Goal: Task Accomplishment & Management: Manage account settings

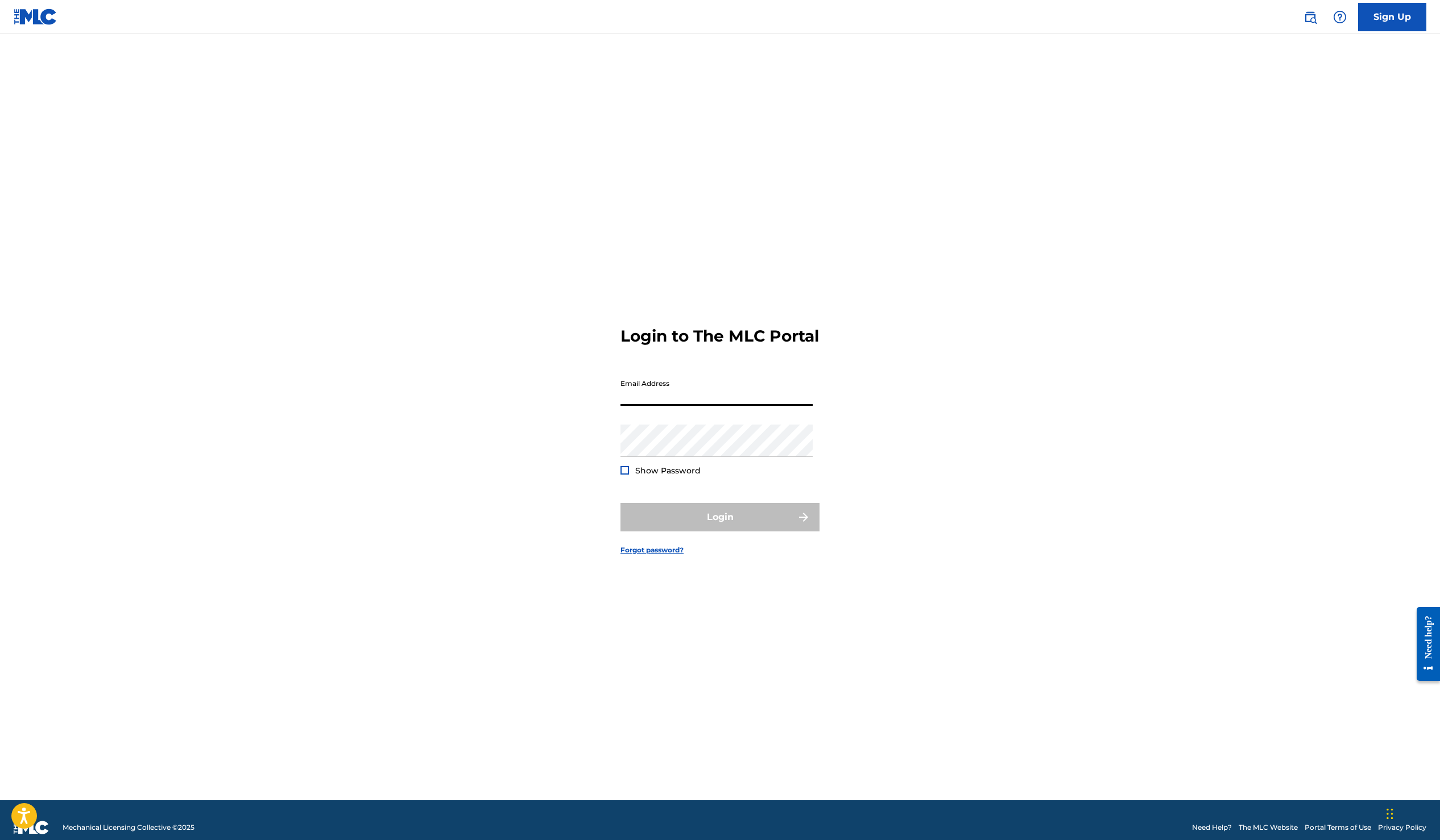
click at [696, 404] on input "Email Address" at bounding box center [717, 389] width 192 height 33
type input "[EMAIL_ADDRESS][DOMAIN_NAME]"
click at [620, 503] on button "Login" at bounding box center [720, 517] width 199 height 29
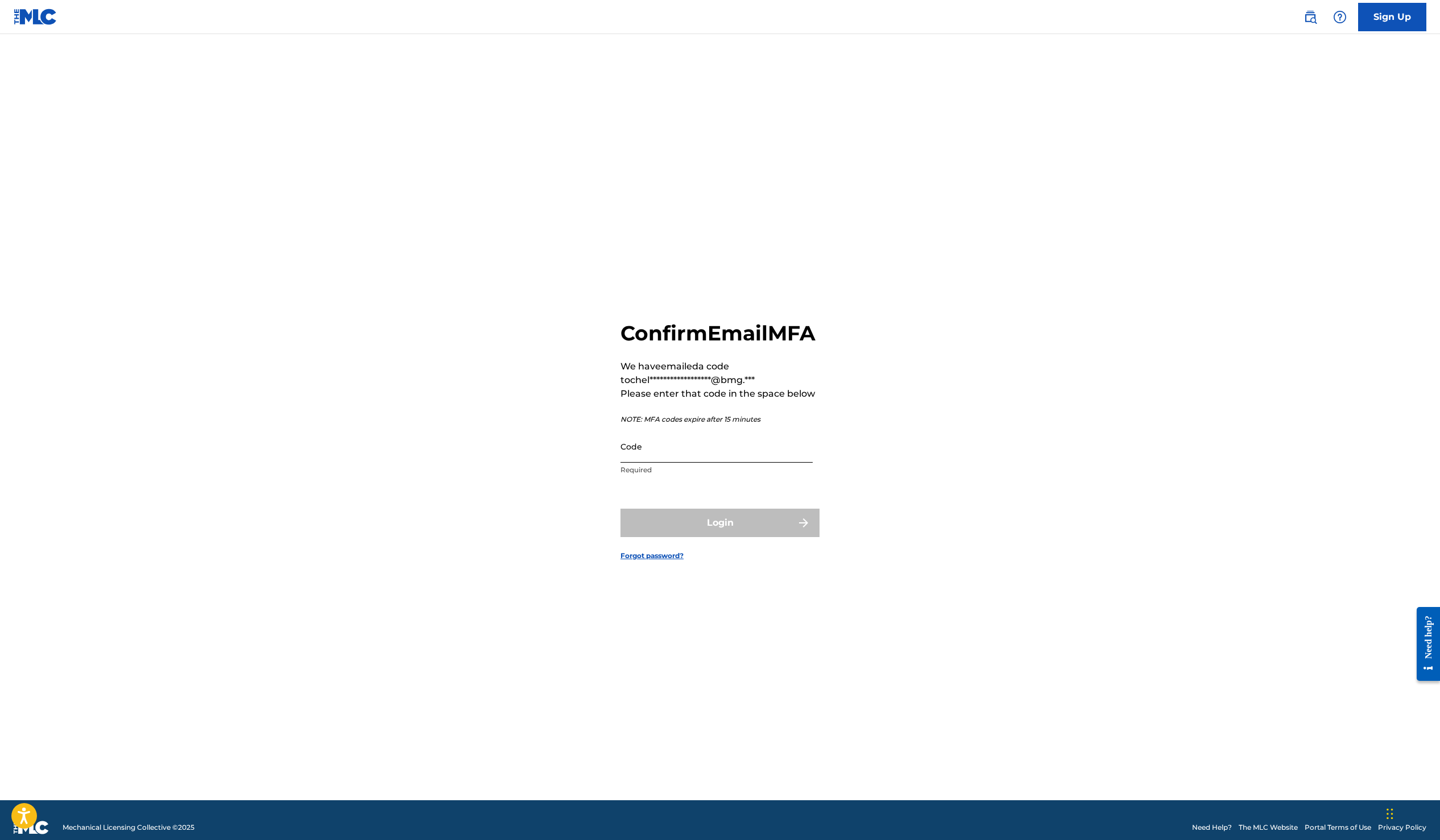
click at [654, 463] on input "Code" at bounding box center [717, 446] width 192 height 33
paste input "239112"
type input "239112"
click at [693, 532] on button "Login" at bounding box center [720, 523] width 199 height 29
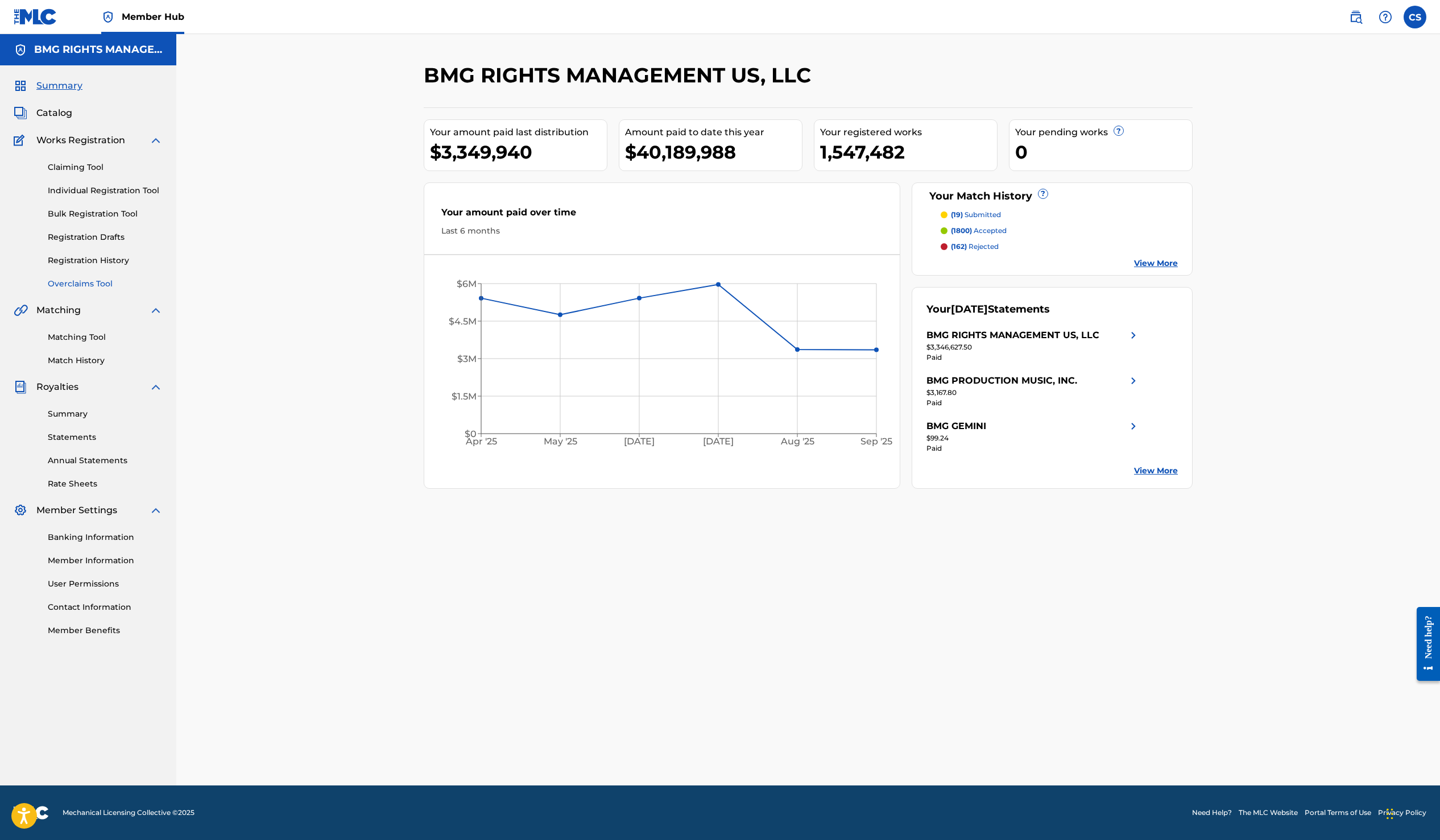
click at [88, 285] on link "Overclaims Tool" at bounding box center [105, 284] width 115 height 12
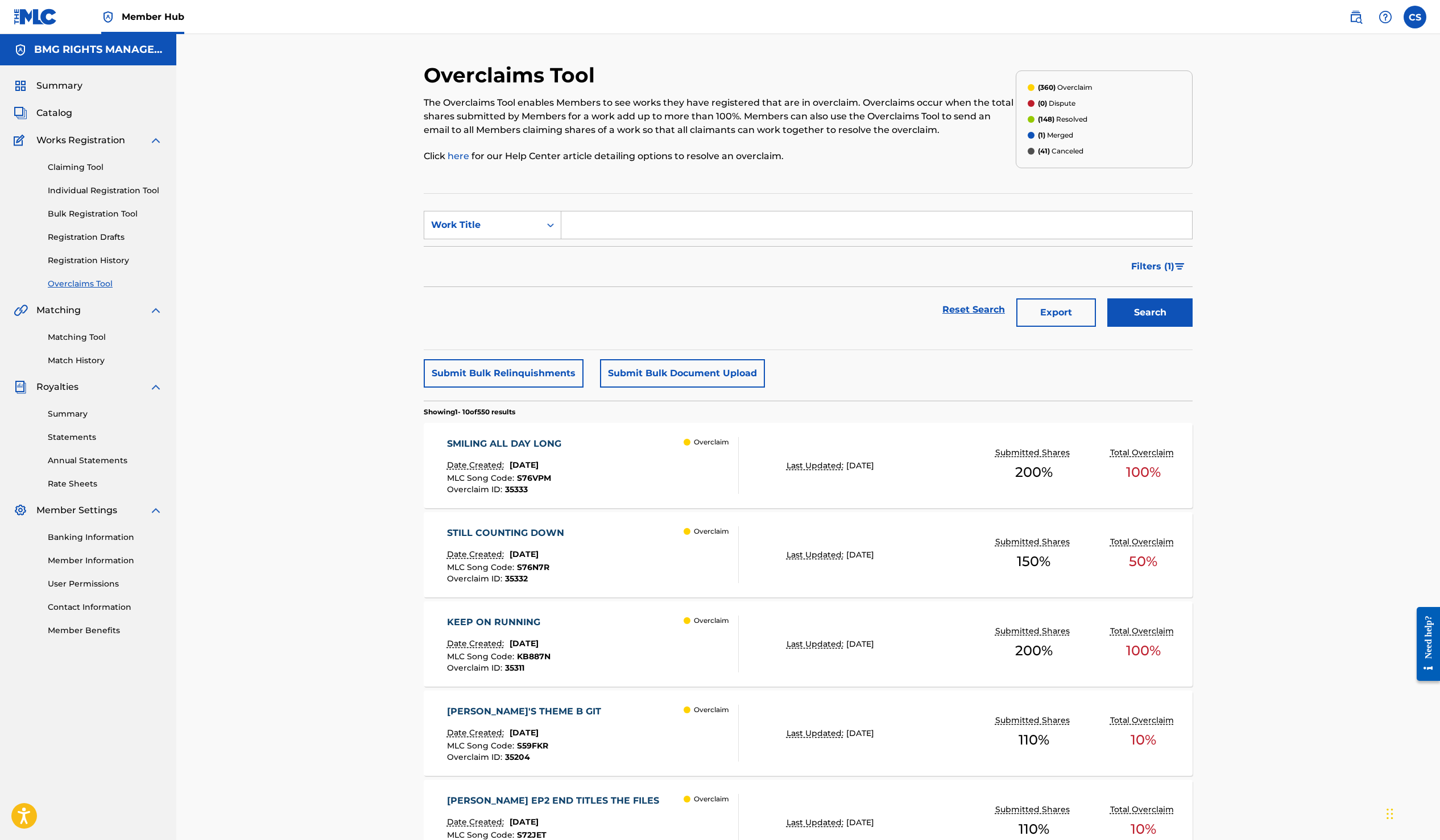
click at [579, 228] on input "Search Form" at bounding box center [876, 225] width 630 height 27
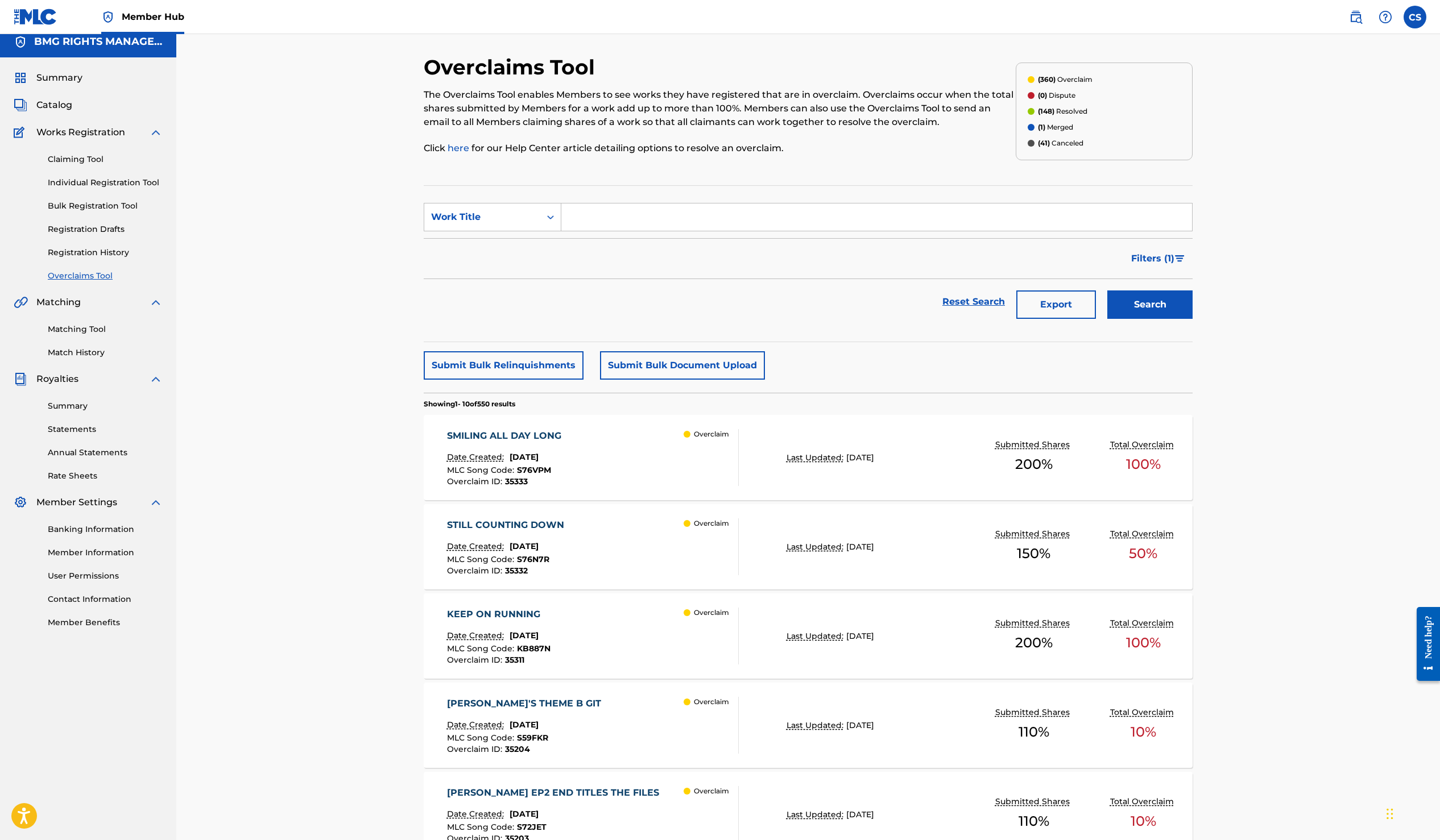
scroll to position [11, 0]
click at [489, 217] on div "Work Title" at bounding box center [482, 215] width 102 height 14
click at [461, 273] on div "Overclaim ID" at bounding box center [492, 272] width 136 height 29
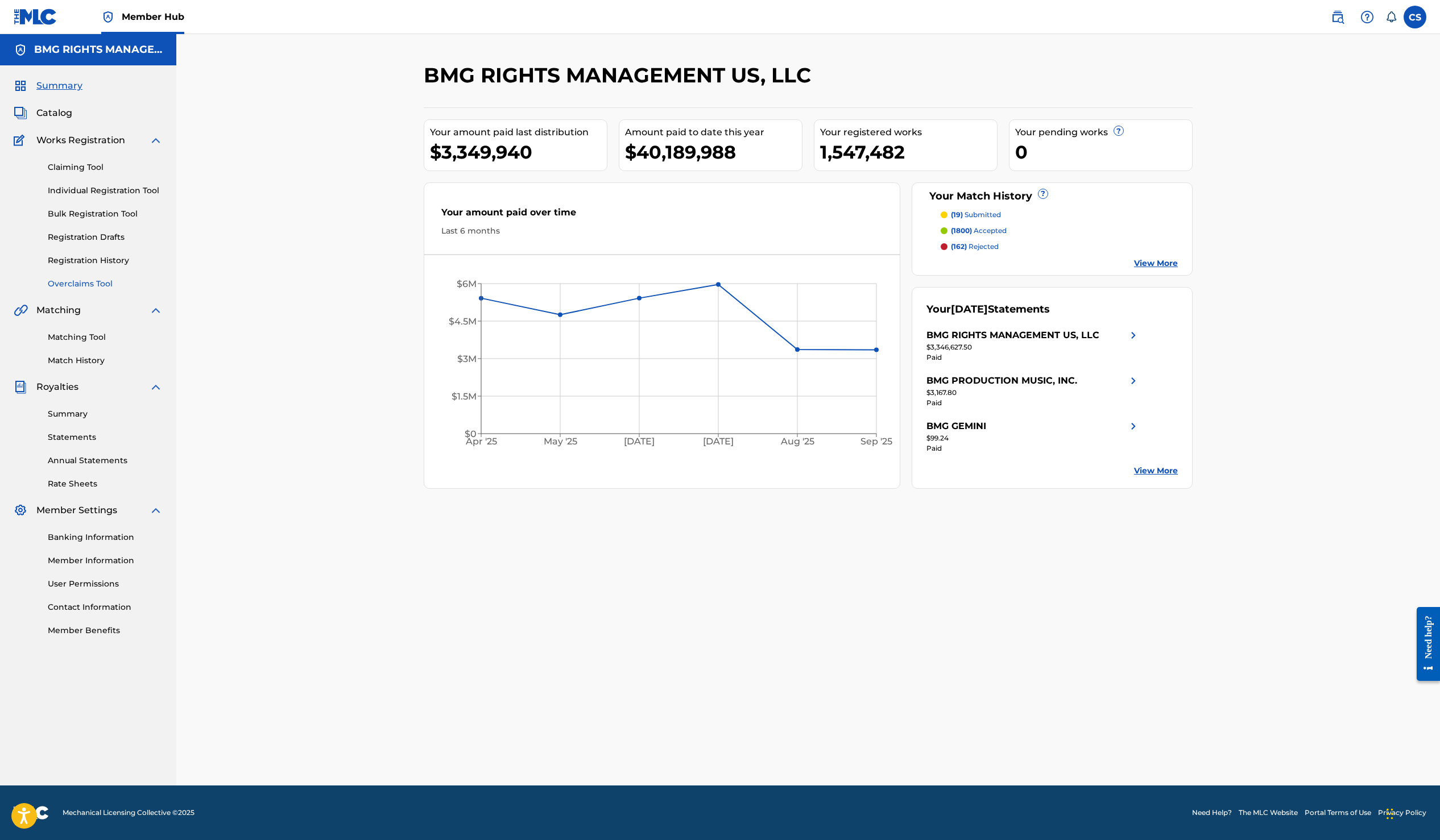
click at [86, 284] on link "Overclaims Tool" at bounding box center [105, 284] width 115 height 12
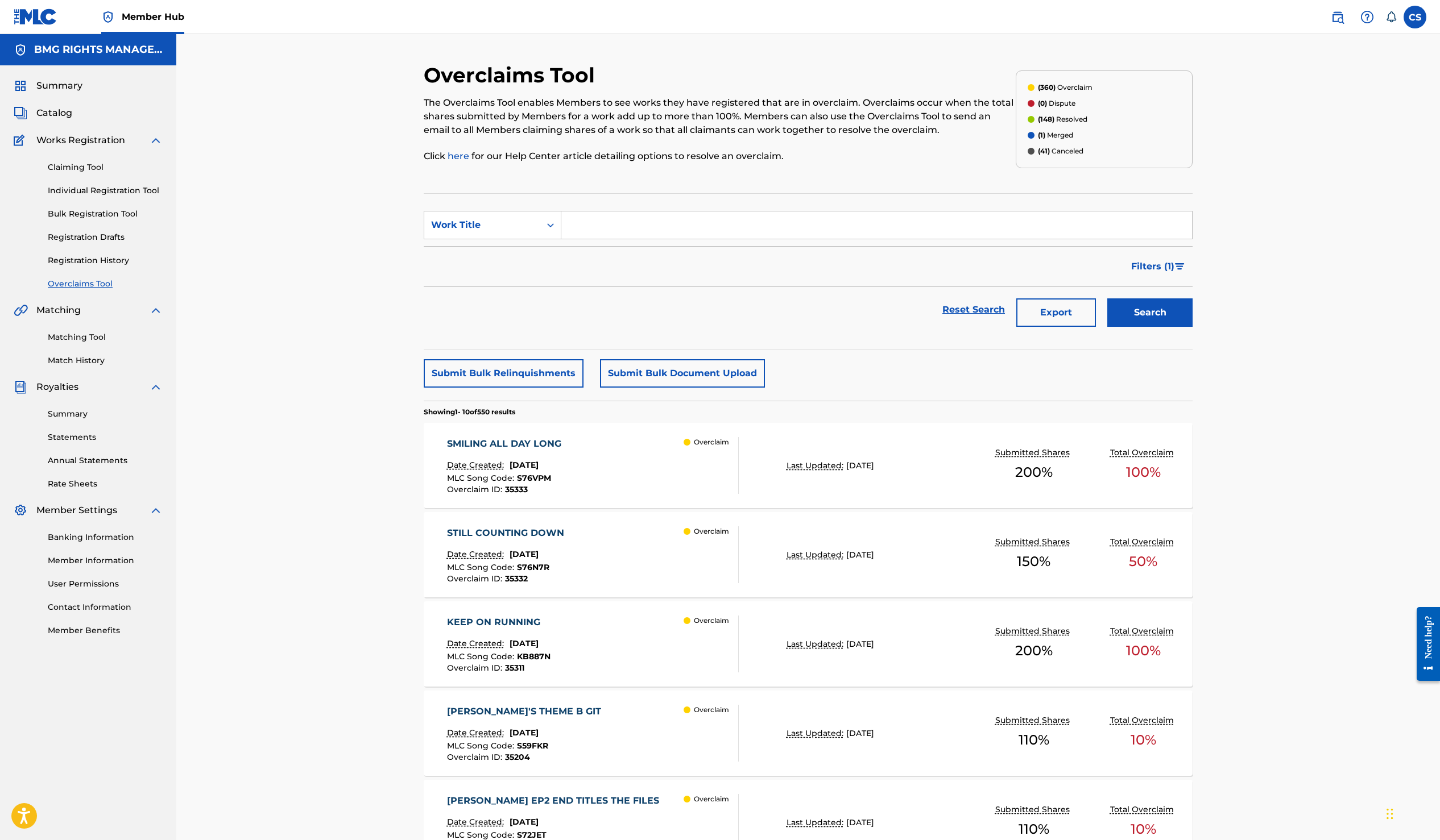
click at [605, 230] on input "Search Form" at bounding box center [876, 225] width 630 height 27
click at [591, 259] on div "me gusta mi vida" at bounding box center [791, 251] width 459 height 20
type input "me gusta mi vida"
click at [1166, 321] on button "Search" at bounding box center [1149, 313] width 86 height 29
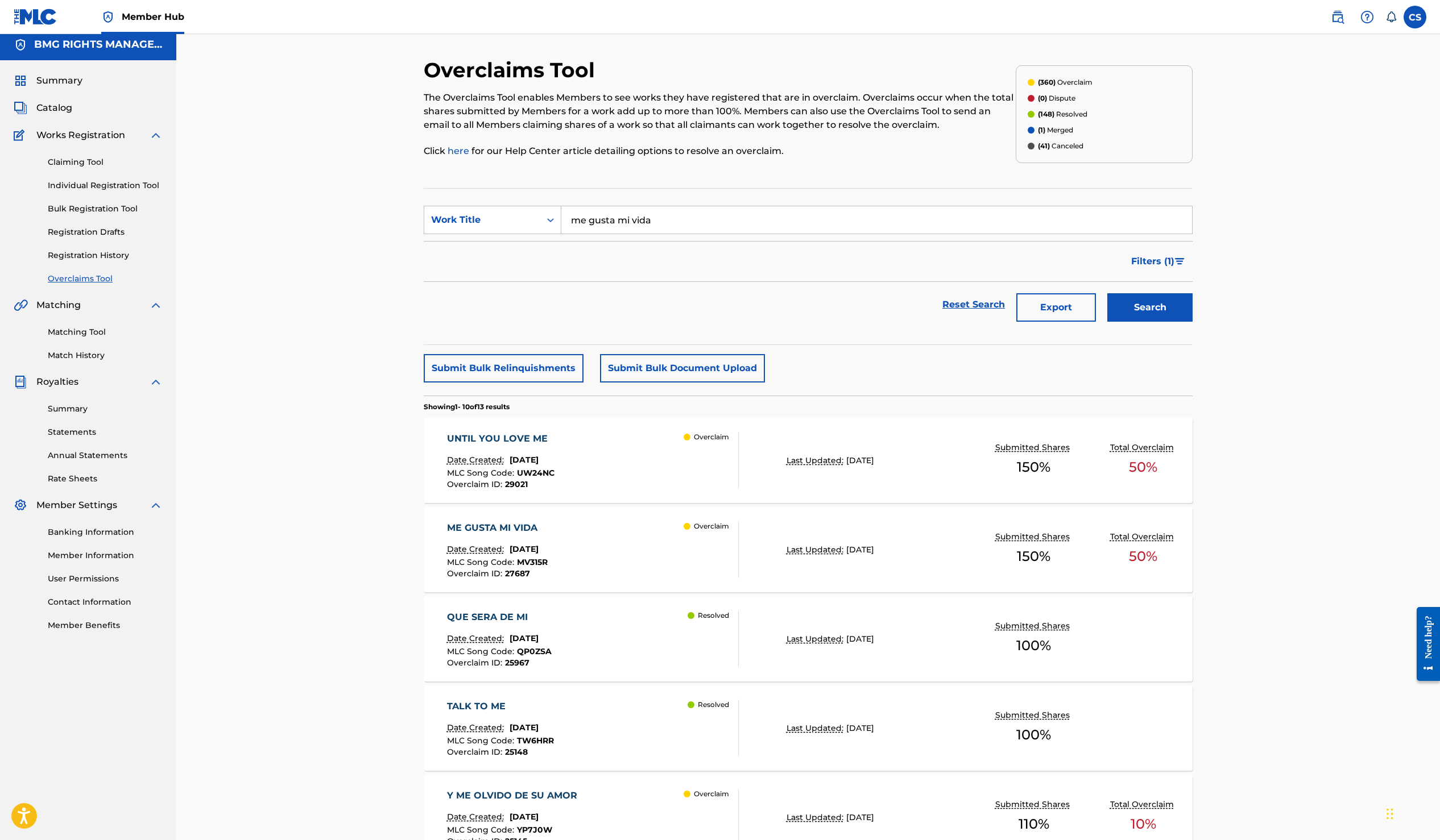
scroll to position [16, 0]
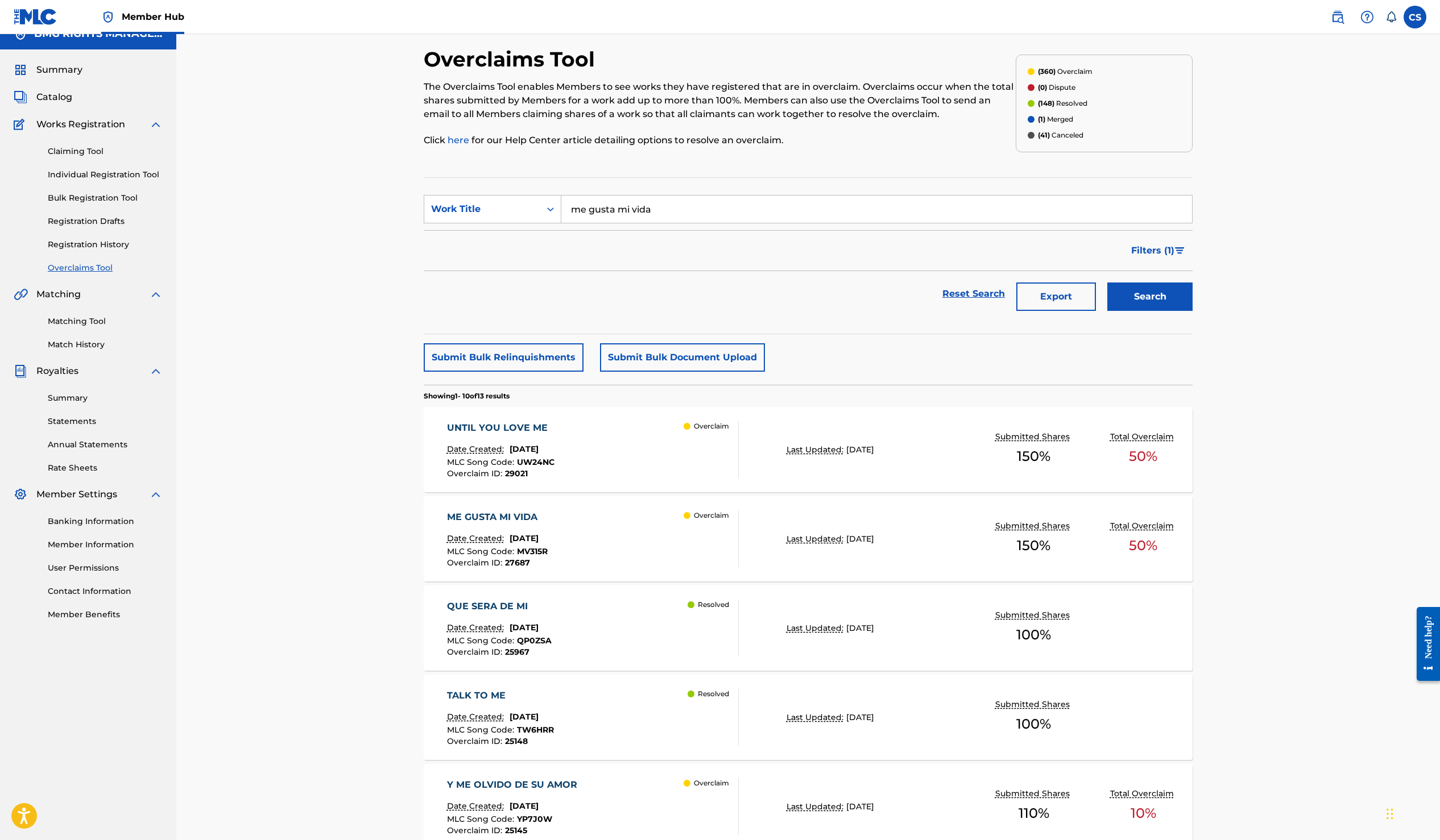
click at [992, 559] on div "ME GUSTA MI VIDA Date Created: July 18, 2025 MLC Song Code : MV315R Overclaim I…" at bounding box center [807, 539] width 769 height 86
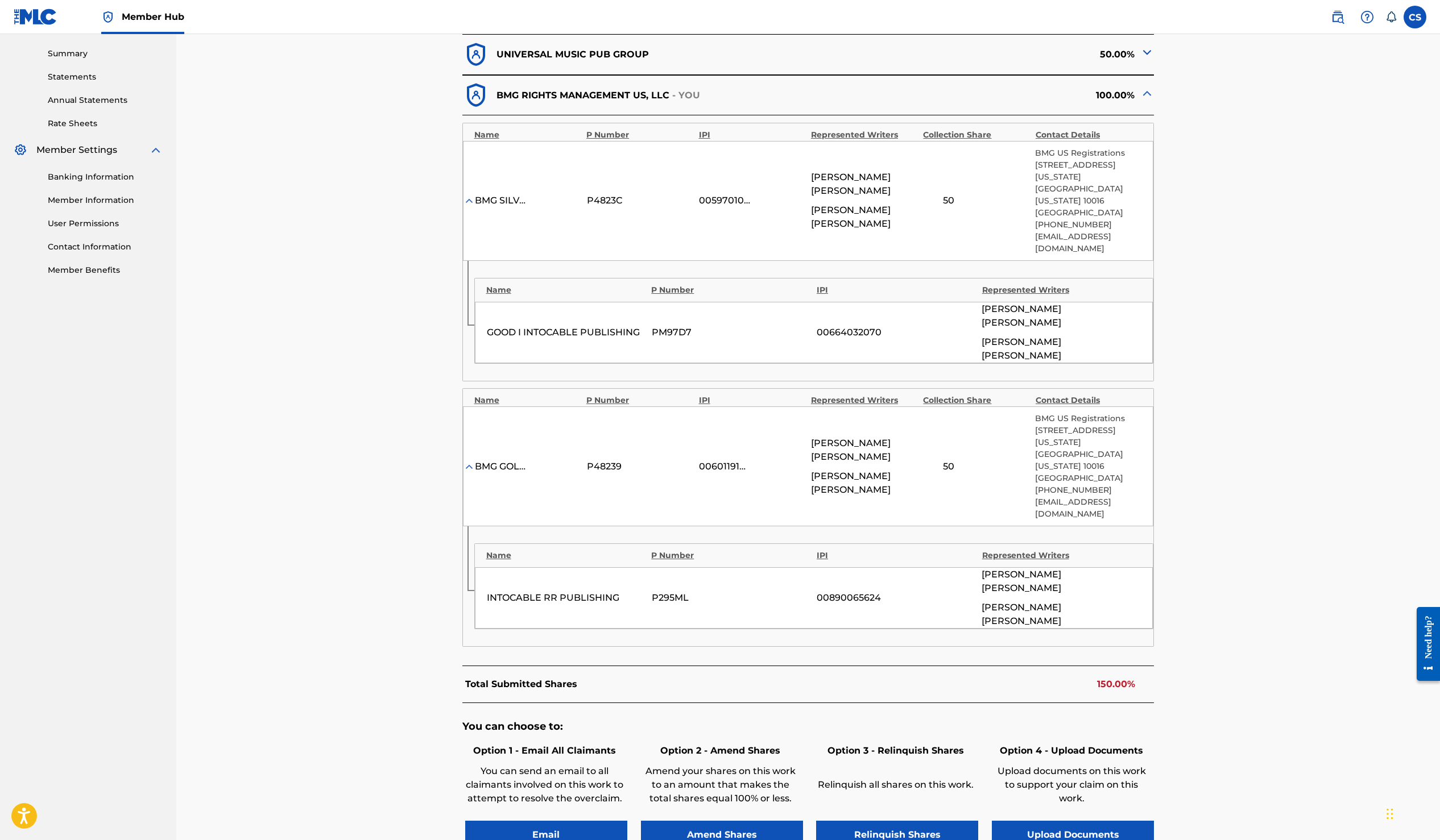
scroll to position [358, 0]
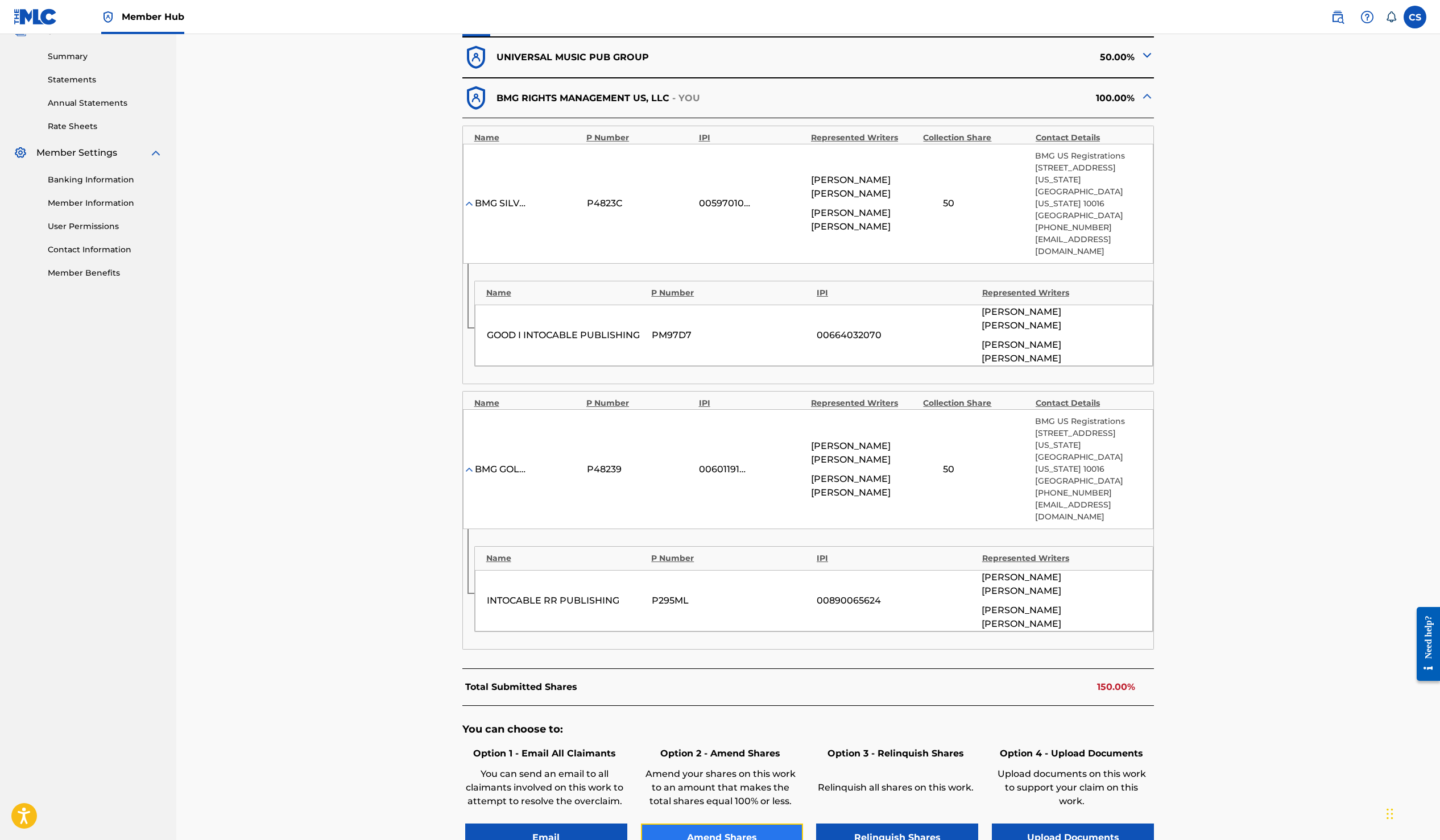
click at [729, 824] on button "Amend Shares" at bounding box center [722, 838] width 162 height 29
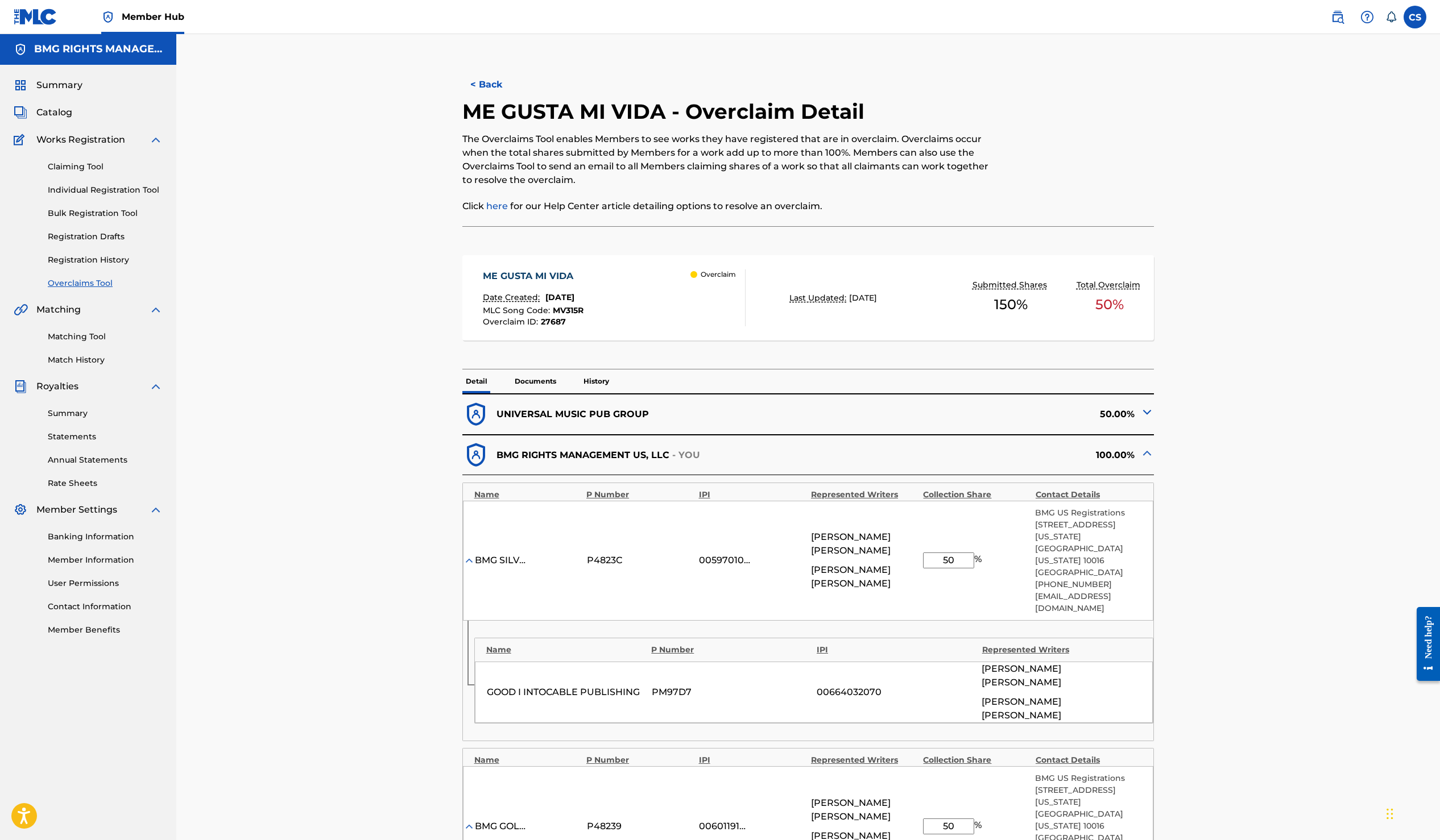
scroll to position [0, 0]
click at [553, 276] on div "ME GUSTA MI VIDA" at bounding box center [533, 277] width 101 height 14
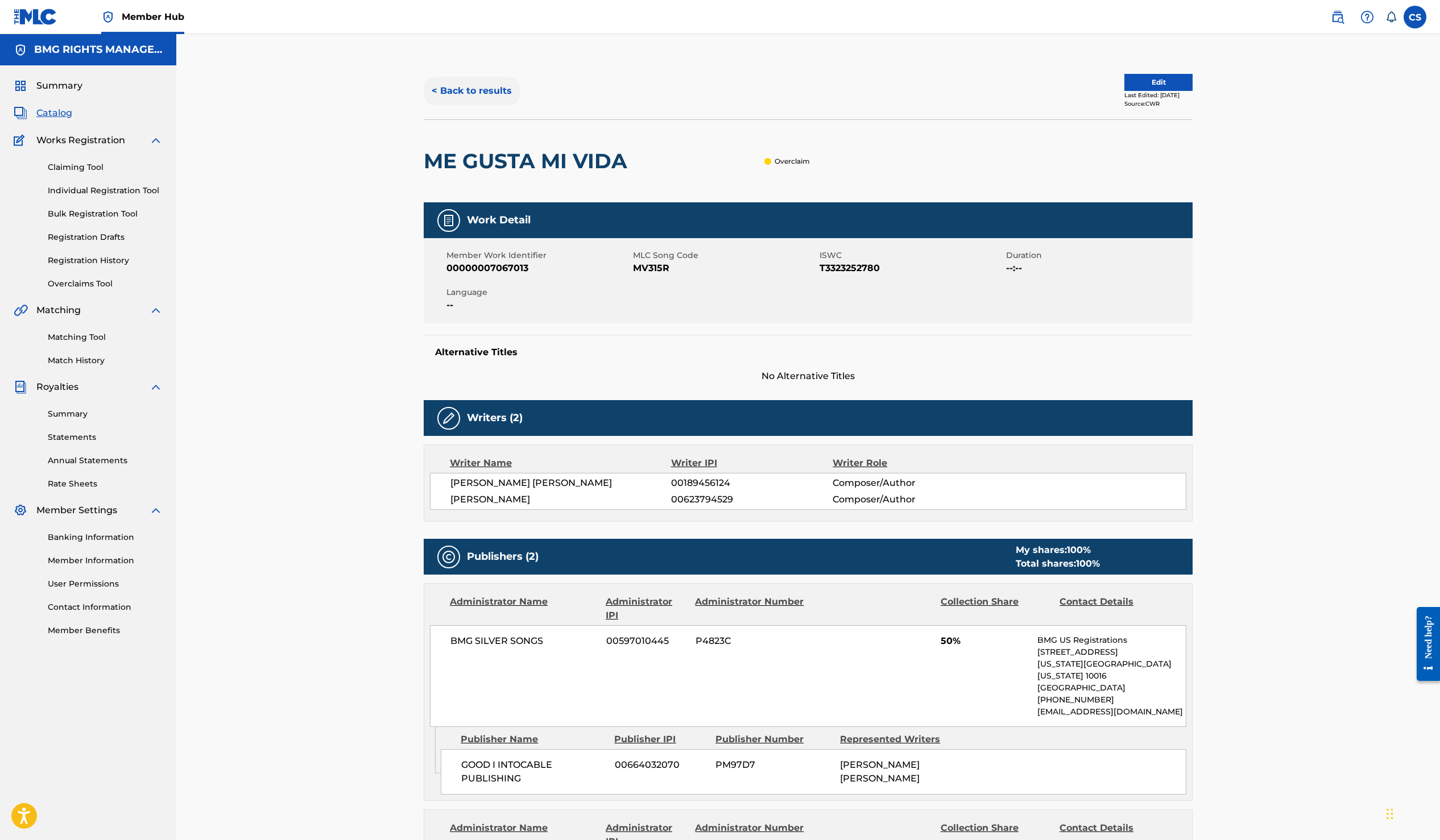
click at [486, 100] on button "< Back to results" at bounding box center [471, 91] width 96 height 29
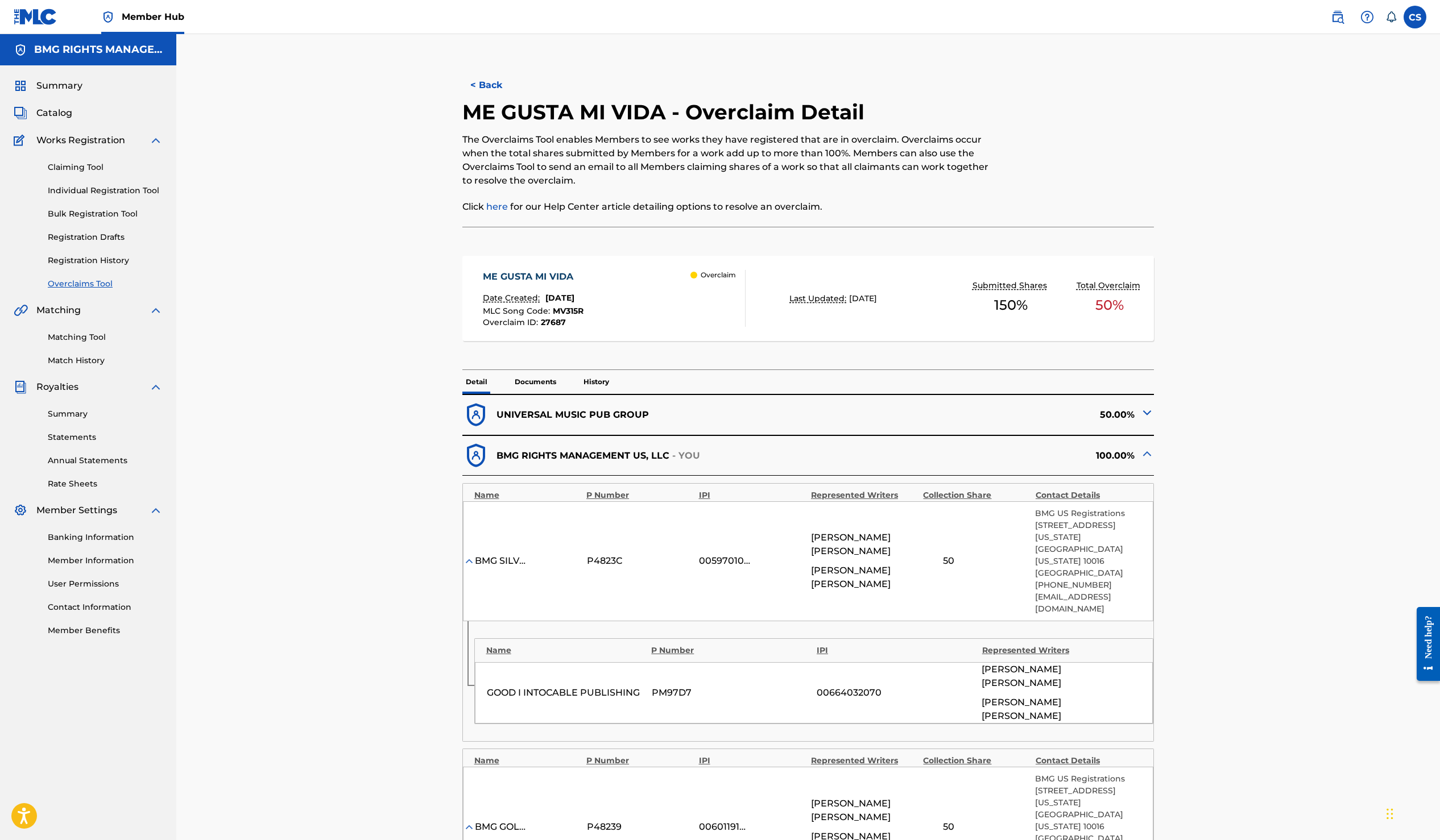
scroll to position [3, 0]
click at [1146, 409] on img at bounding box center [1147, 410] width 14 height 14
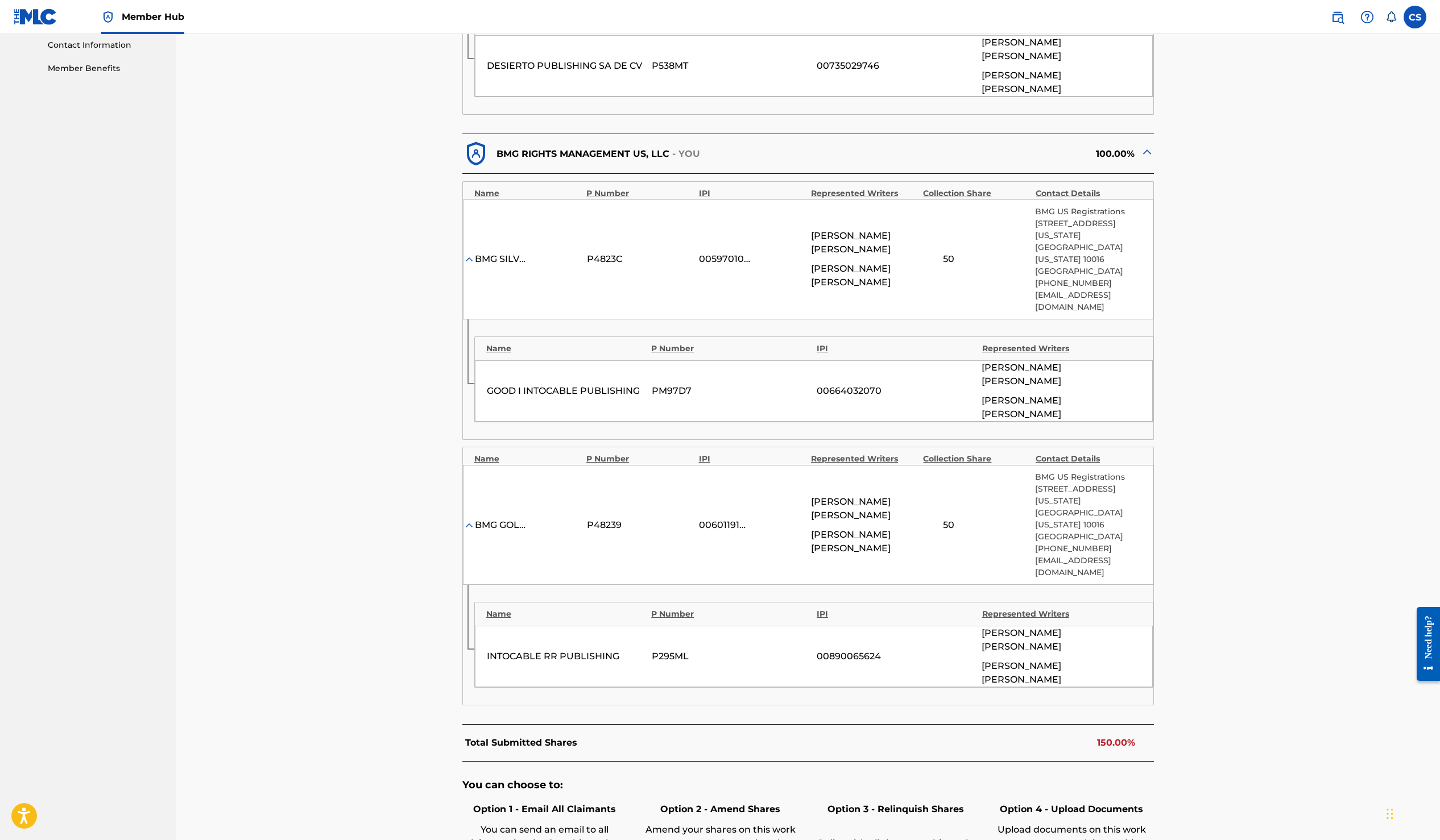
scroll to position [576, 0]
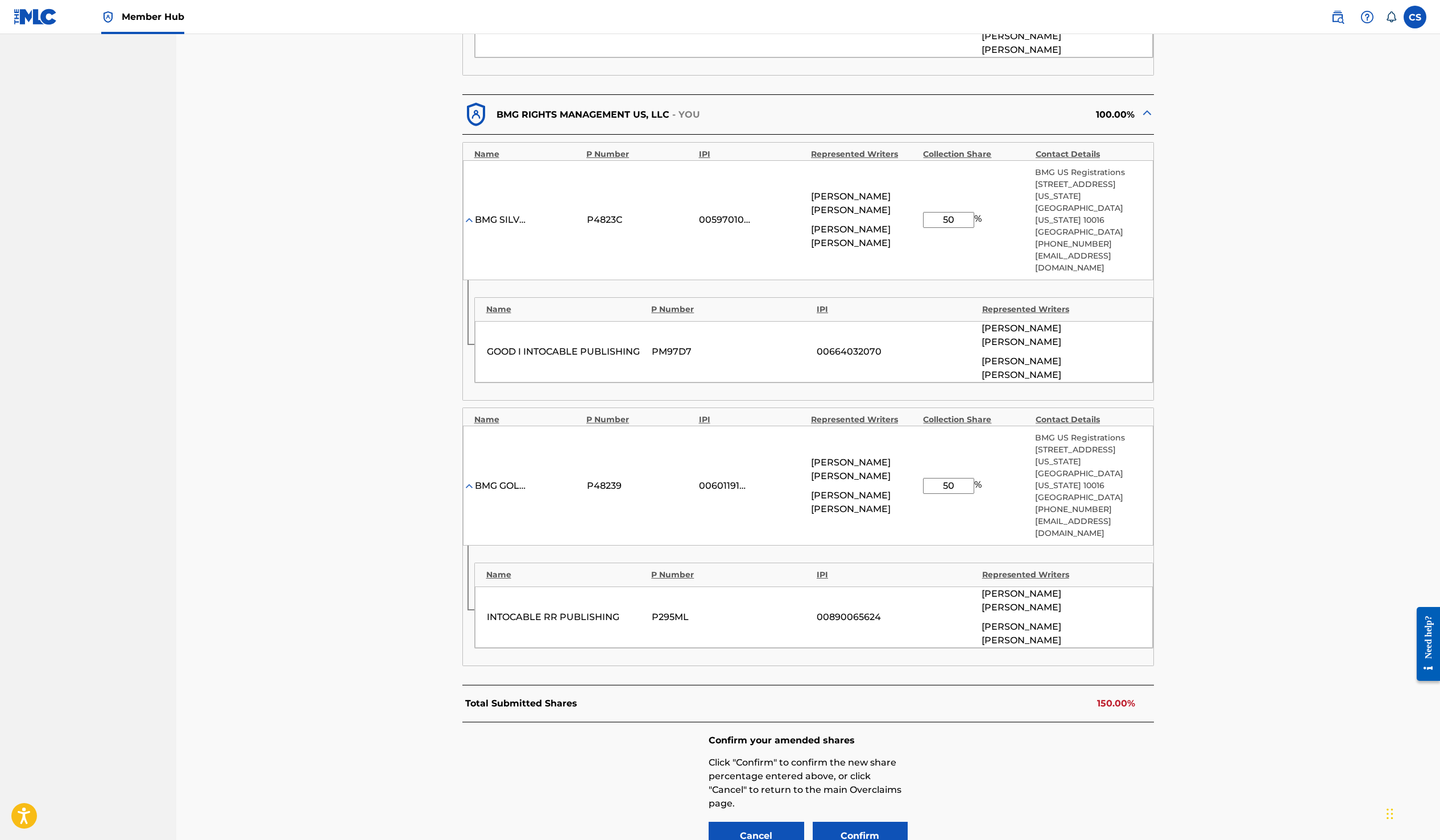
drag, startPoint x: 969, startPoint y: 386, endPoint x: 932, endPoint y: 387, distance: 37.0
click at [932, 478] on input "50" at bounding box center [948, 486] width 52 height 16
type input "25"
click at [1253, 351] on div "< Back ME GUSTA MI VIDA - Overclaim Detail The Overclaims Tool enables Members …" at bounding box center [808, 177] width 1264 height 1489
drag, startPoint x: 959, startPoint y: 174, endPoint x: 937, endPoint y: 173, distance: 22.0
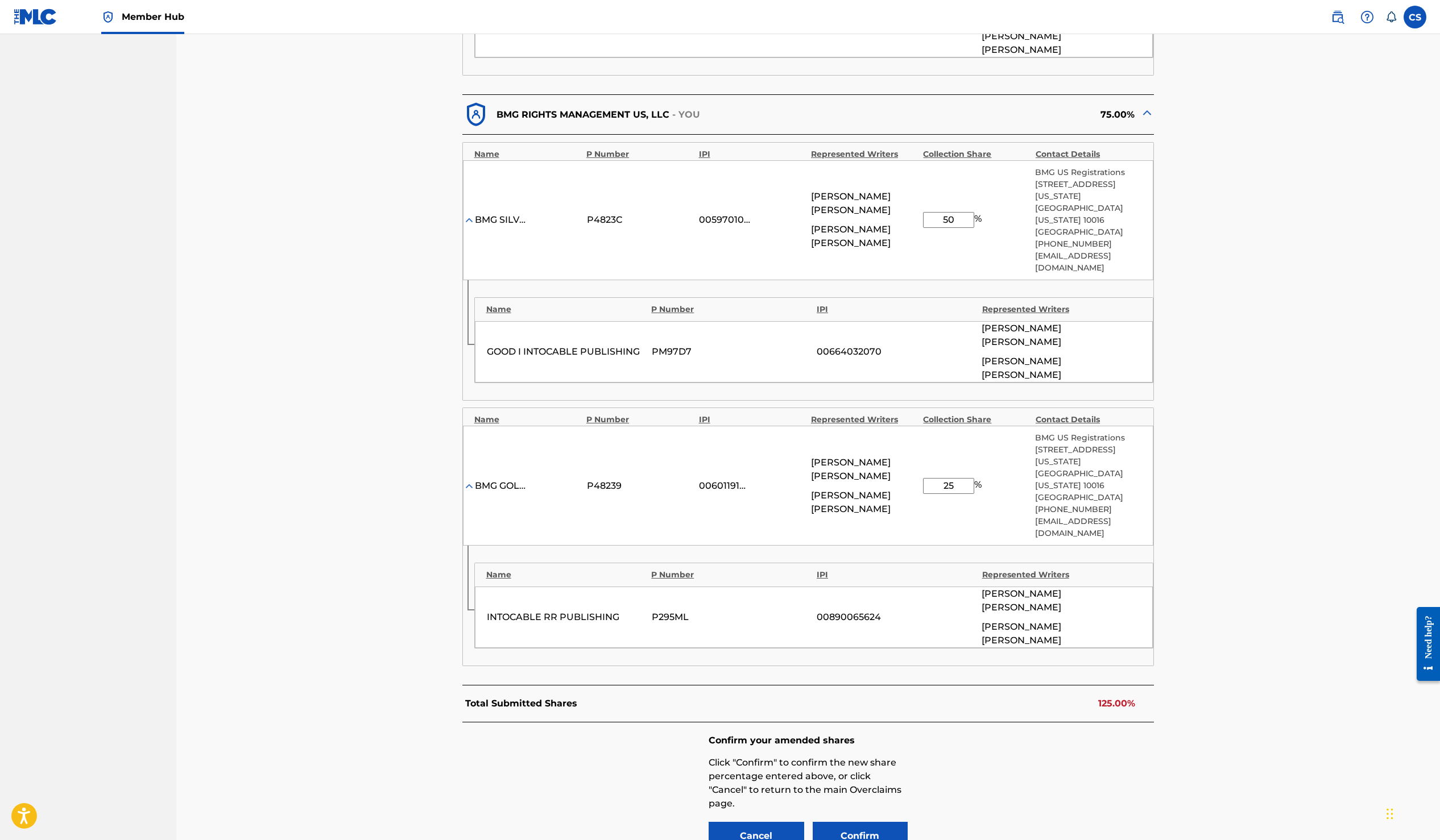
click at [937, 212] on input "50" at bounding box center [948, 220] width 52 height 16
type input "25"
click at [1210, 389] on div "< Back ME GUSTA MI VIDA - Overclaim Detail The Overclaims Tool enables Members …" at bounding box center [808, 177] width 1264 height 1489
click at [863, 822] on button "Confirm" at bounding box center [861, 836] width 95 height 29
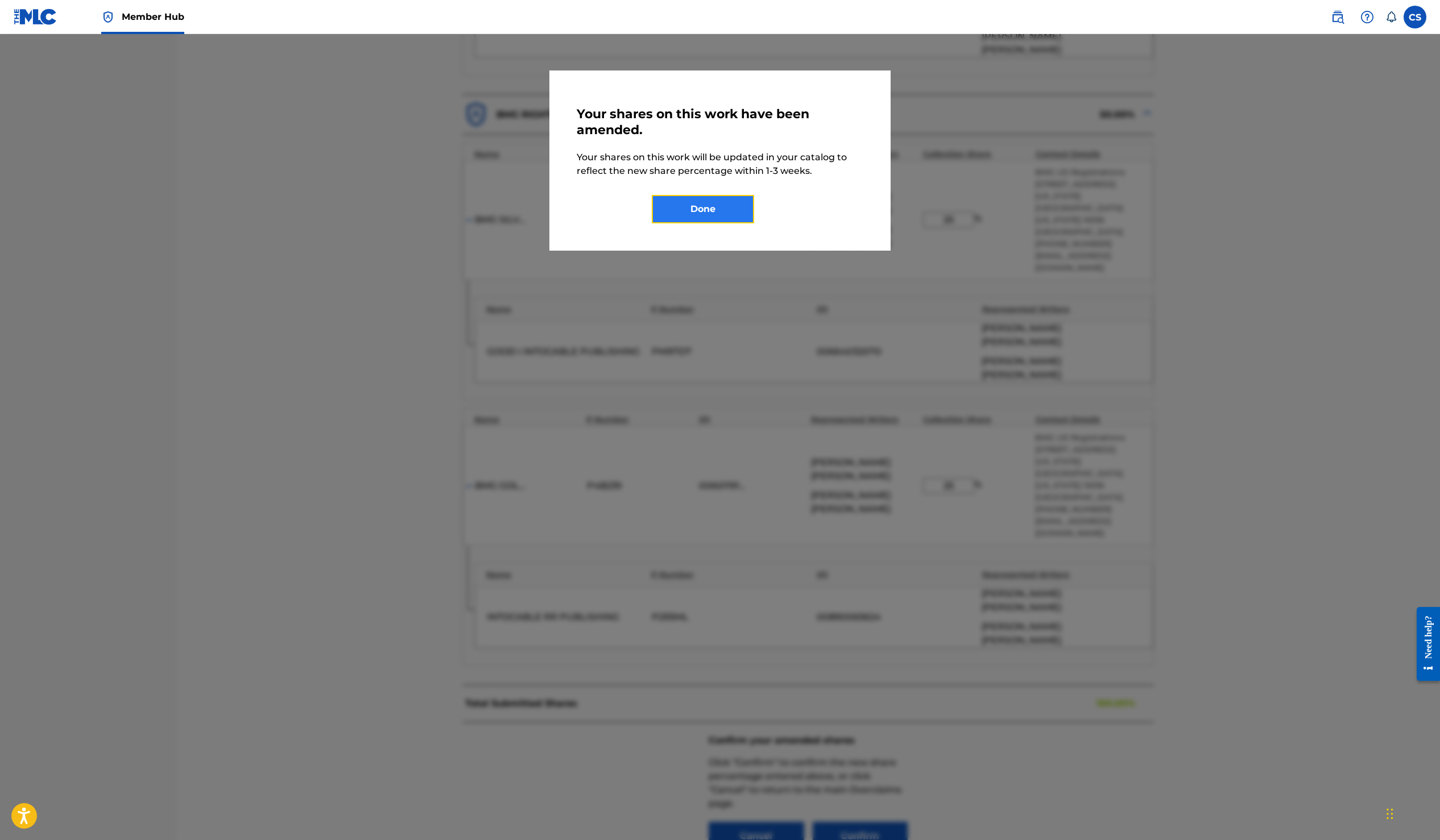
click at [717, 217] on button "Done" at bounding box center [702, 209] width 102 height 29
